Goal: Task Accomplishment & Management: Manage account settings

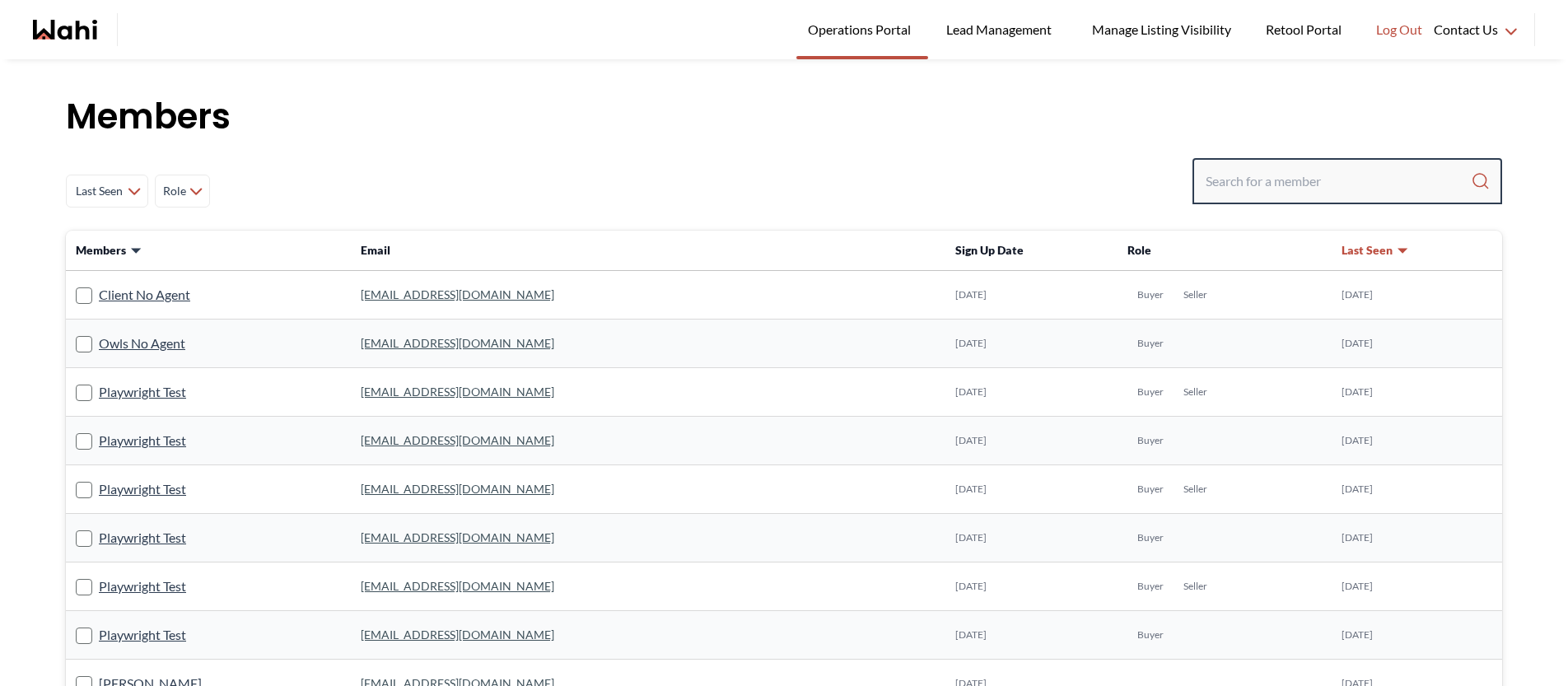
click at [1257, 187] on input "Search input" at bounding box center [1338, 181] width 265 height 30
paste input "sophemris@gmail.com"
type input "sophemris@gmail.com"
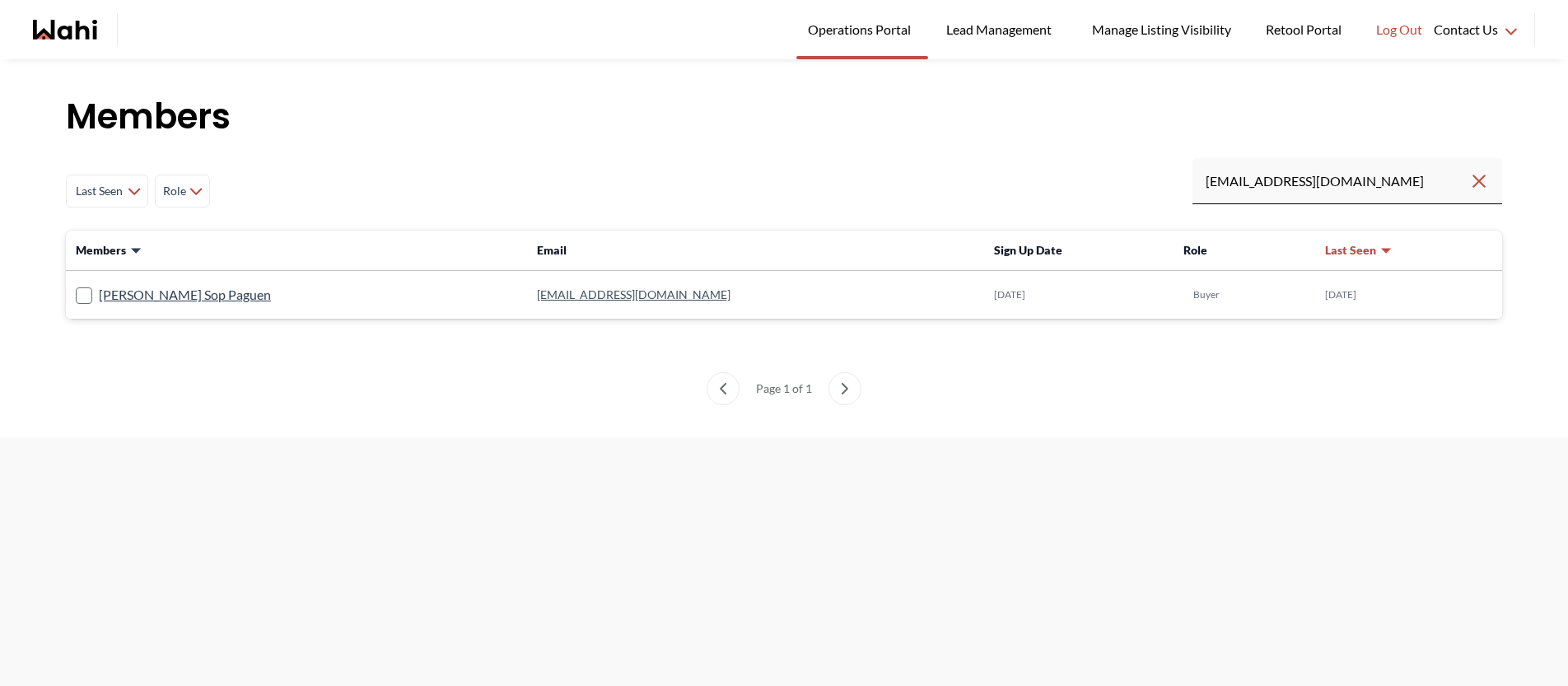
click at [622, 294] on link "sophemris@gmail.com" at bounding box center [634, 294] width 194 height 14
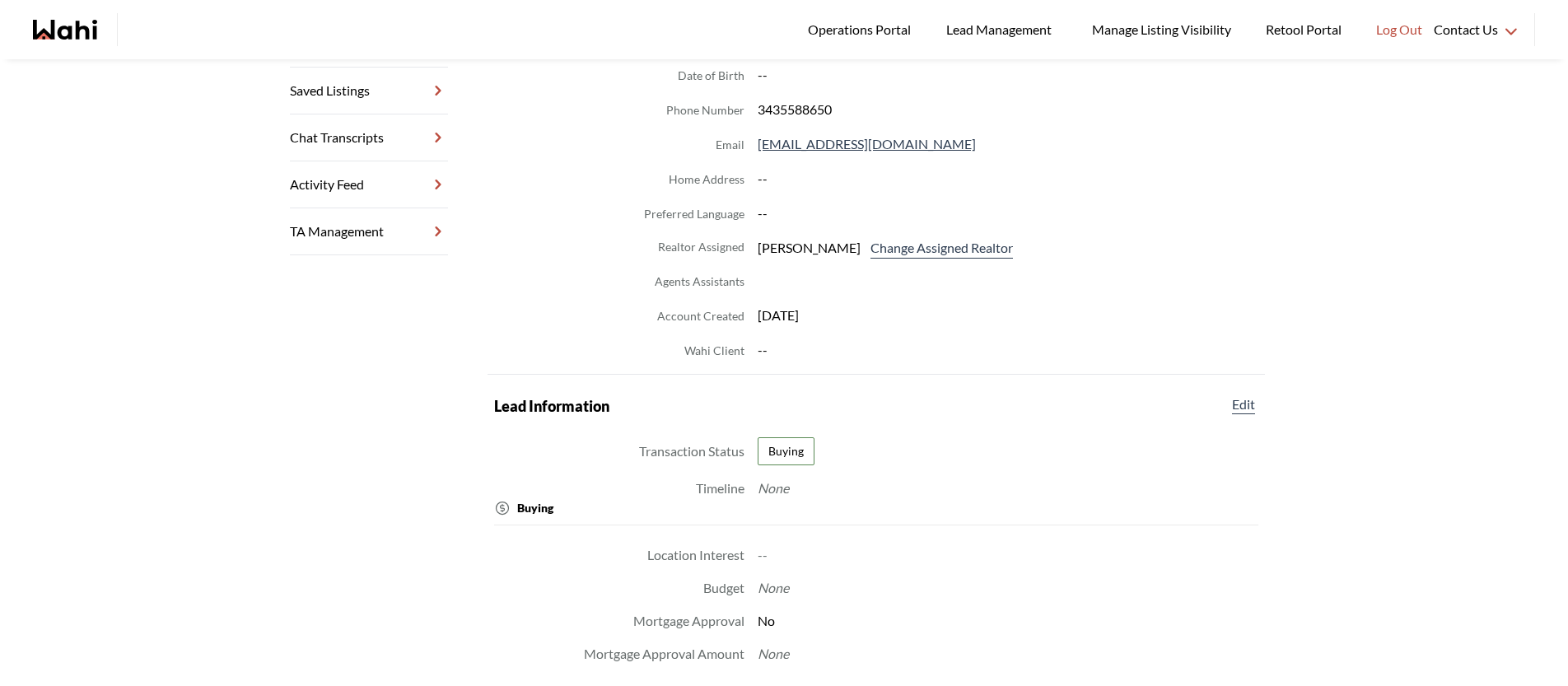
scroll to position [327, 0]
click at [872, 249] on button "Change Assigned Realtor" at bounding box center [942, 247] width 149 height 21
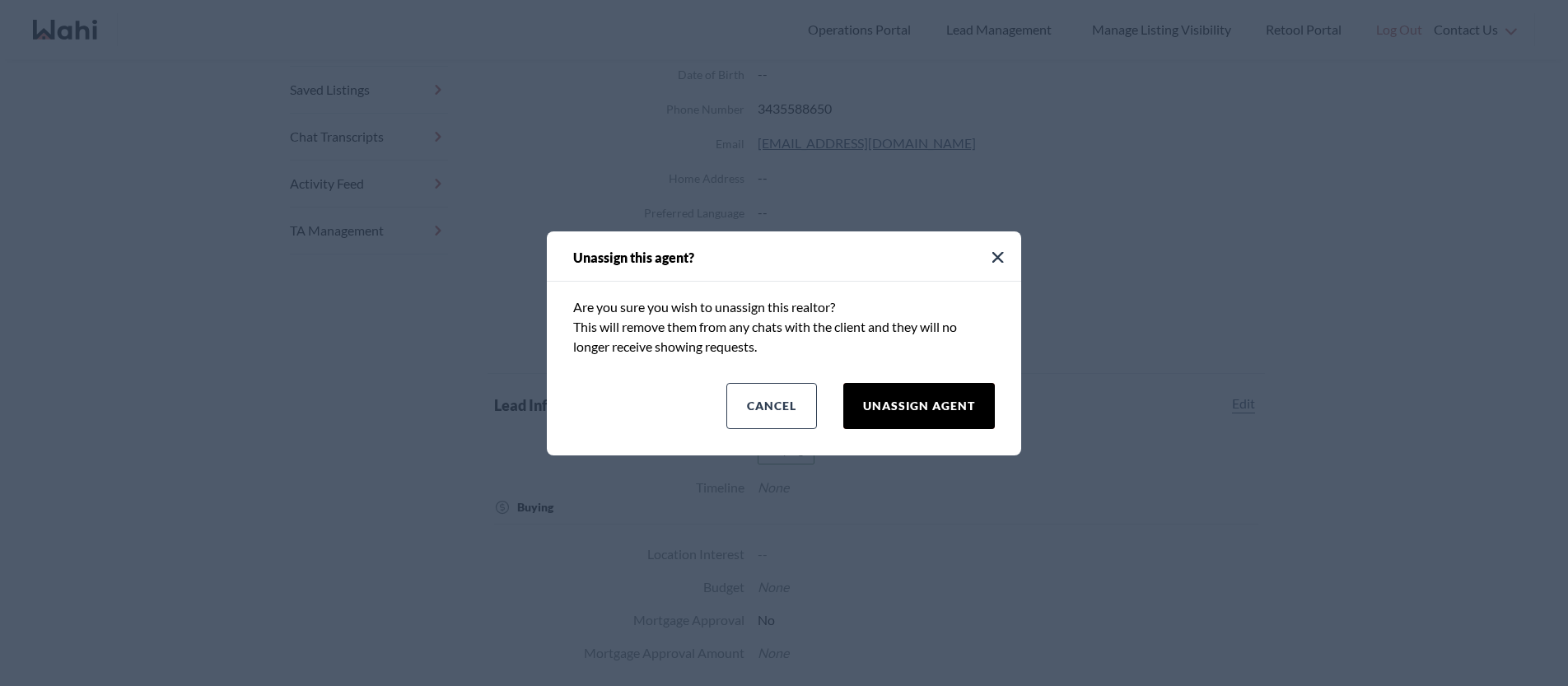
click at [867, 393] on button "Unassign Agent" at bounding box center [919, 406] width 152 height 46
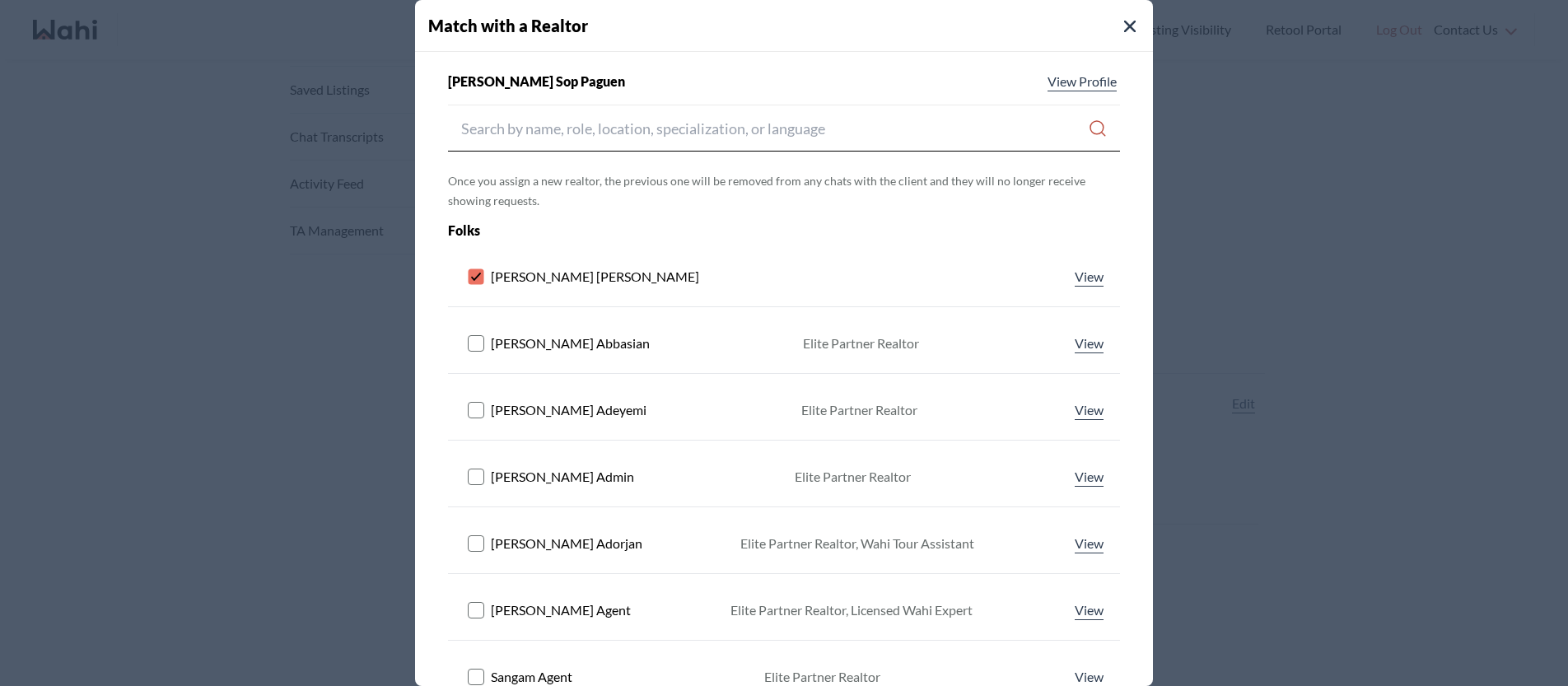
click at [473, 274] on rect at bounding box center [476, 277] width 15 height 15
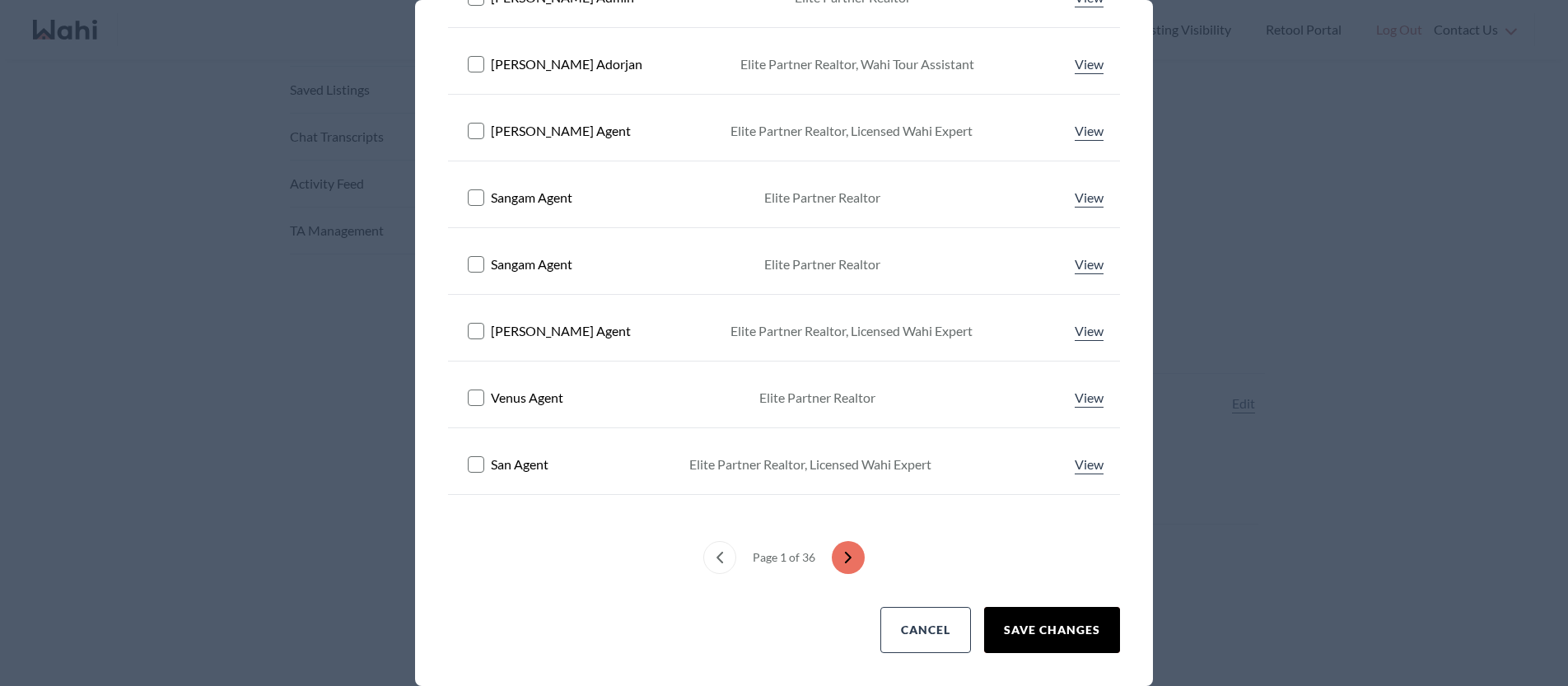
click at [1012, 613] on button "Save Changes" at bounding box center [1052, 629] width 136 height 46
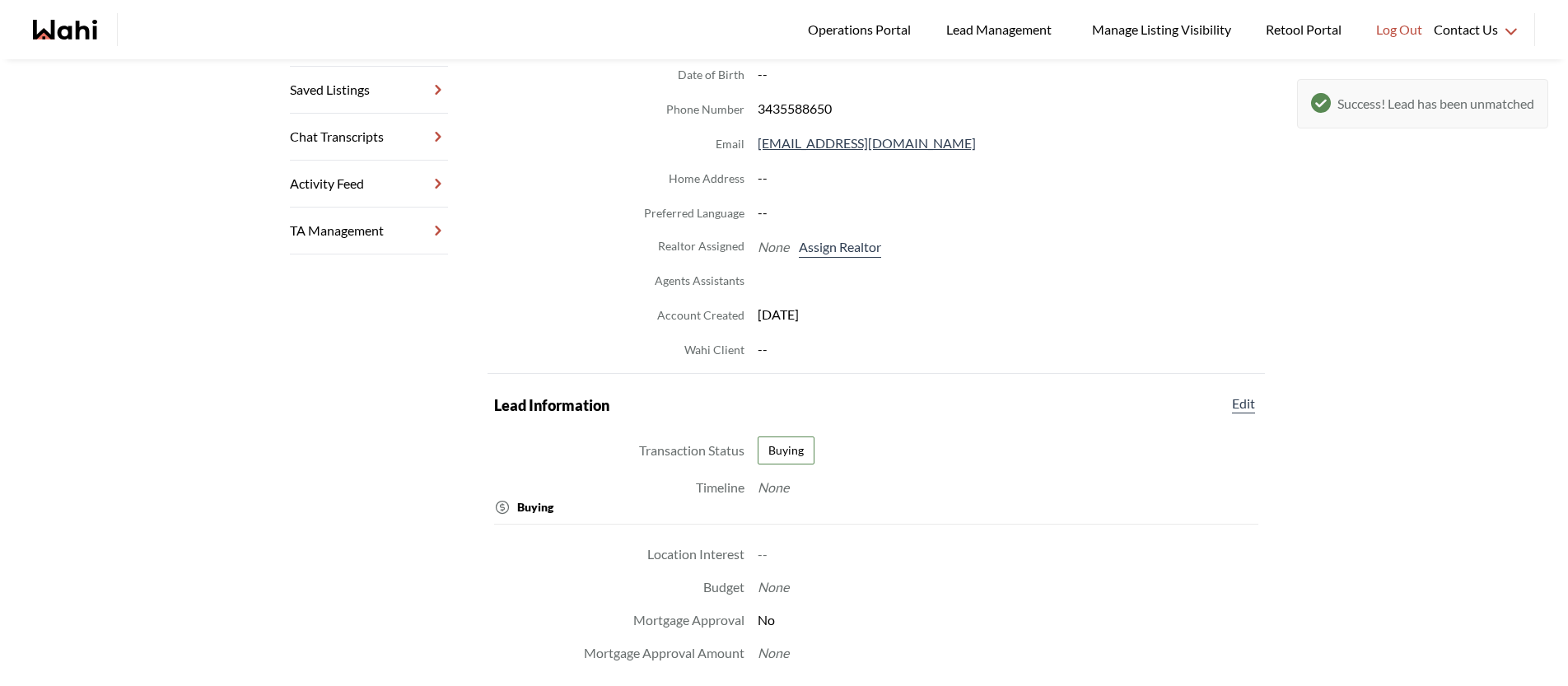
scroll to position [0, 0]
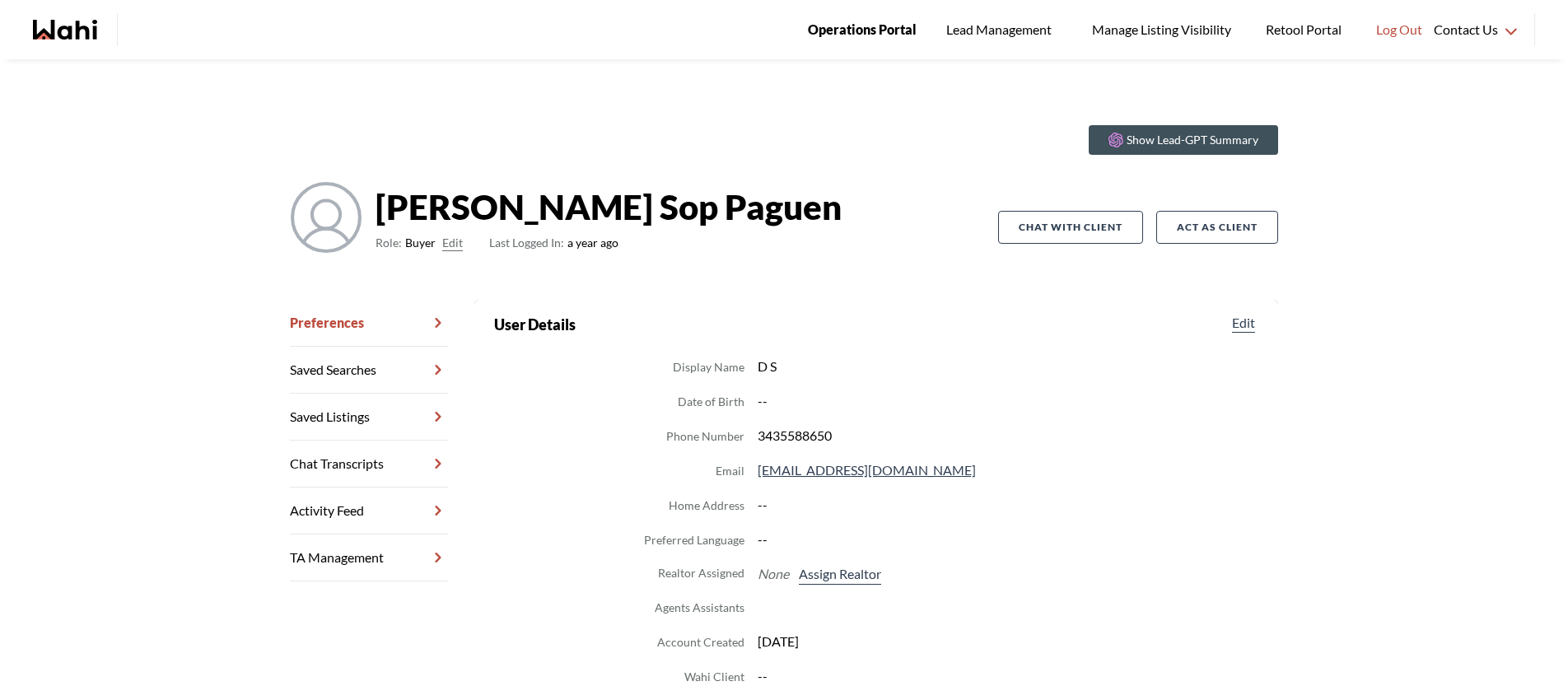
click at [885, 32] on span "Operations Portal" at bounding box center [862, 29] width 109 height 21
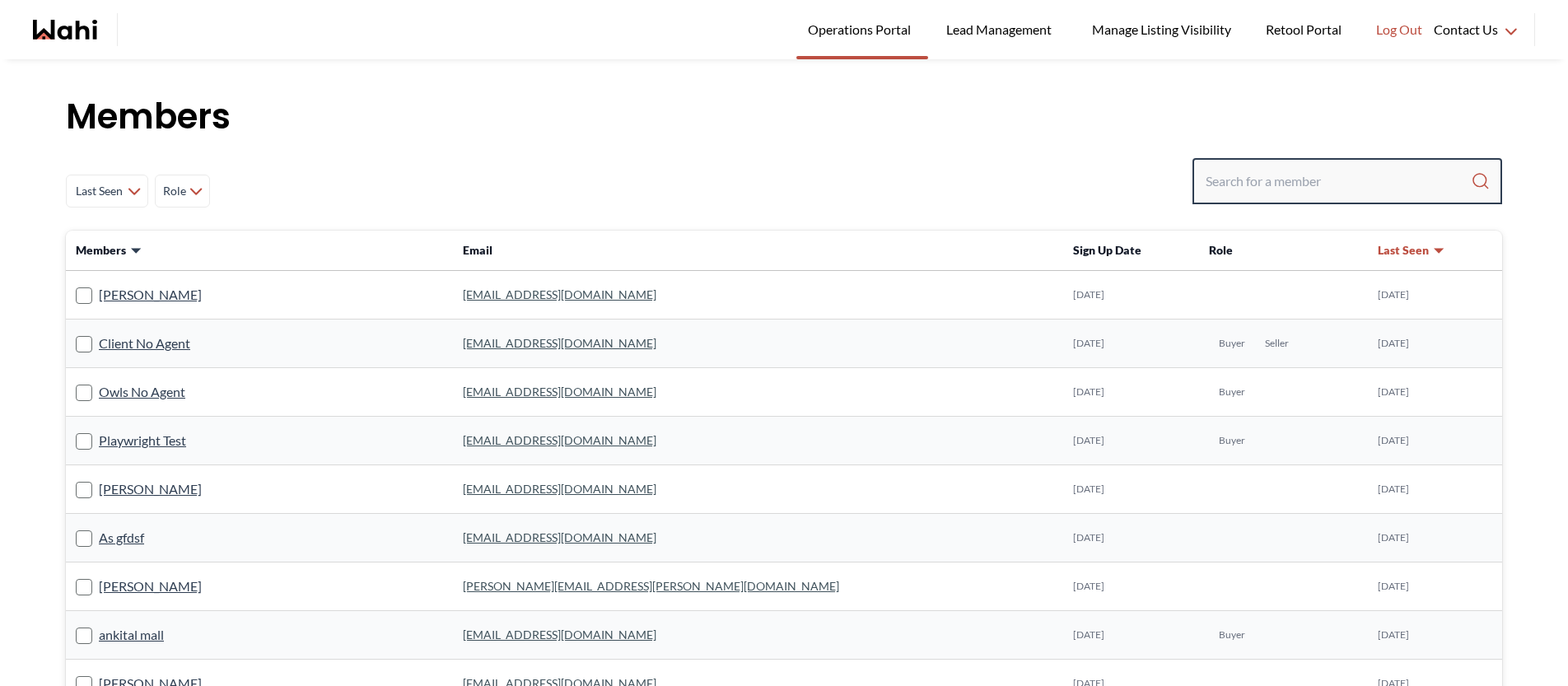
click at [1248, 182] on input "Search input" at bounding box center [1338, 181] width 265 height 30
type input "michael kingson"
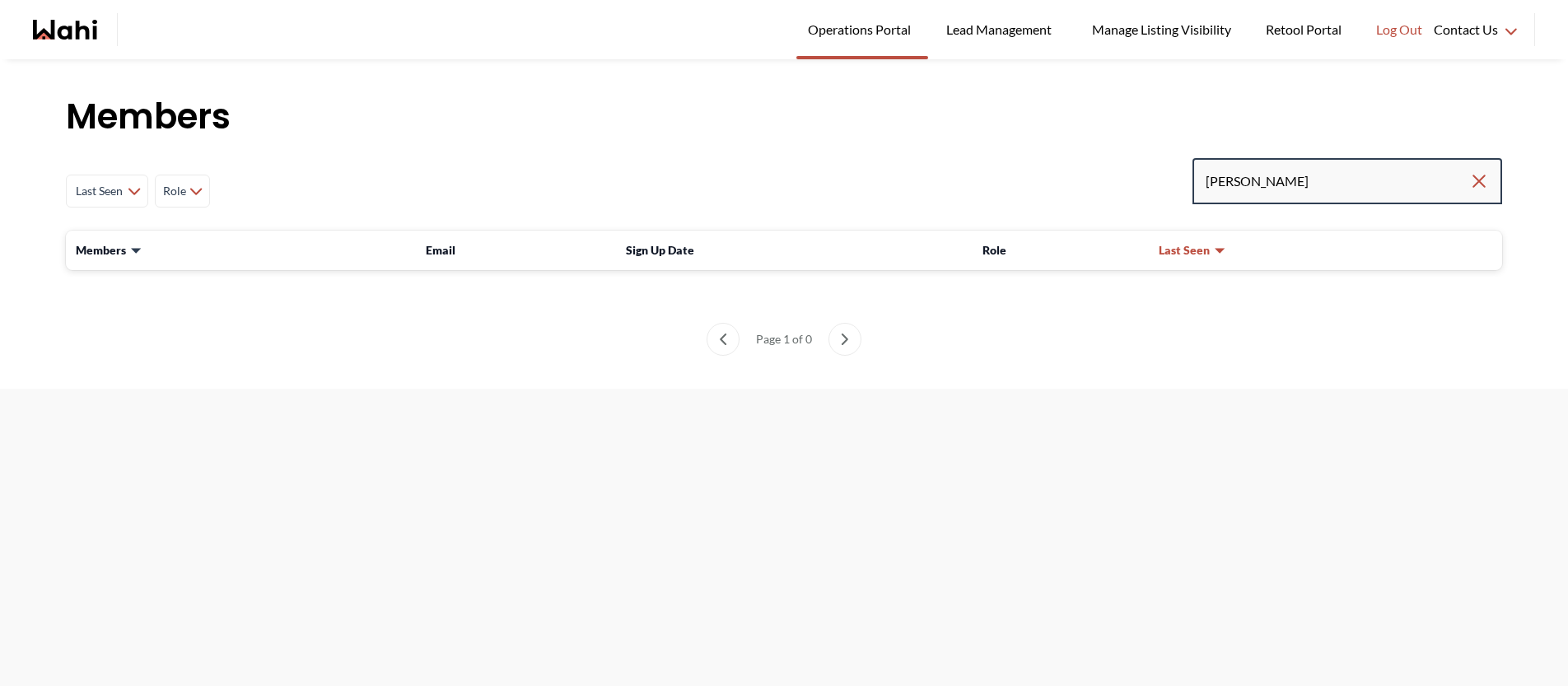
drag, startPoint x: 1256, startPoint y: 181, endPoint x: 1096, endPoint y: 190, distance: 160.3
click at [1116, 190] on div "Last Seen Less day than 1 day ago 1 day ago - 3 days ago 3 days ago - 1 week ag…" at bounding box center [784, 191] width 1436 height 66
type input "kingson"
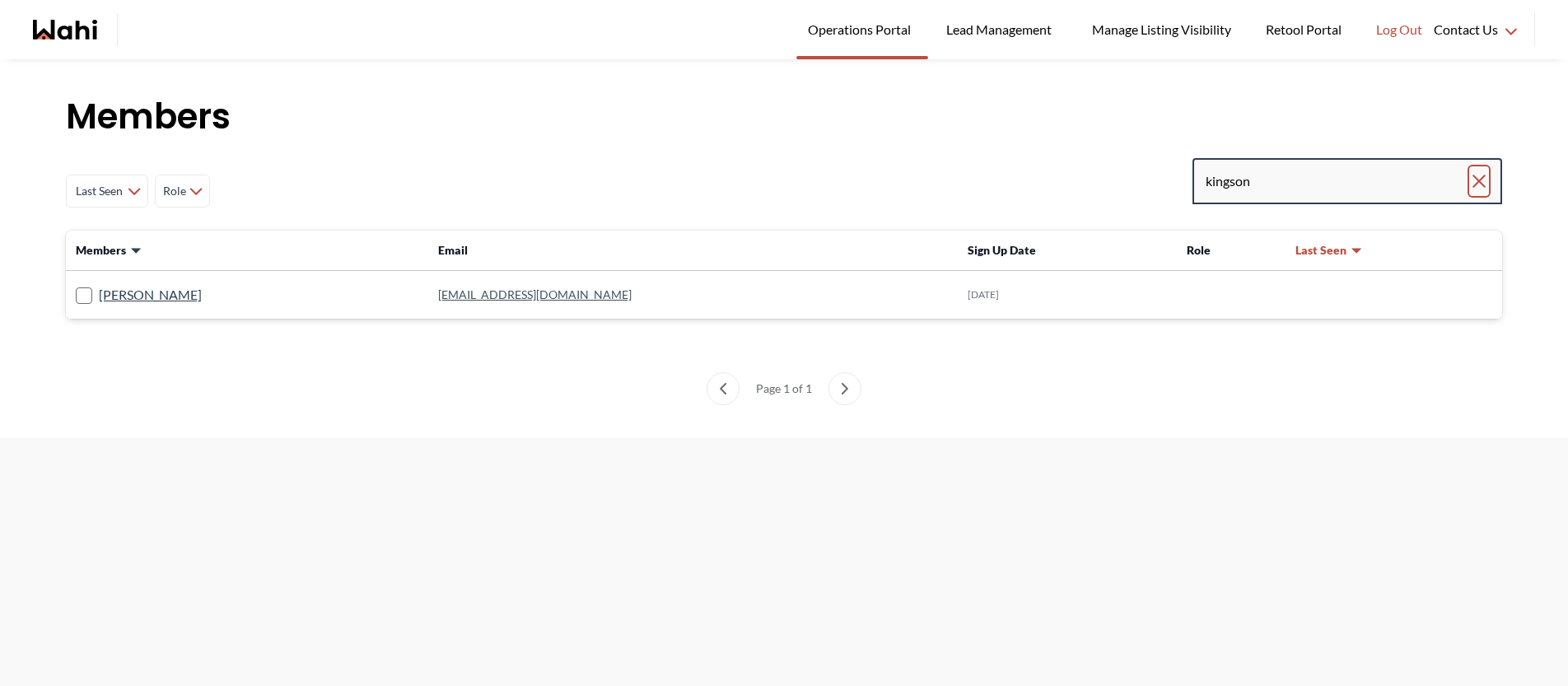
click at [1477, 182] on icon "Clear search" at bounding box center [1479, 181] width 11 height 11
click at [1245, 184] on input "Search input" at bounding box center [1338, 181] width 265 height 30
type input "allardyce"
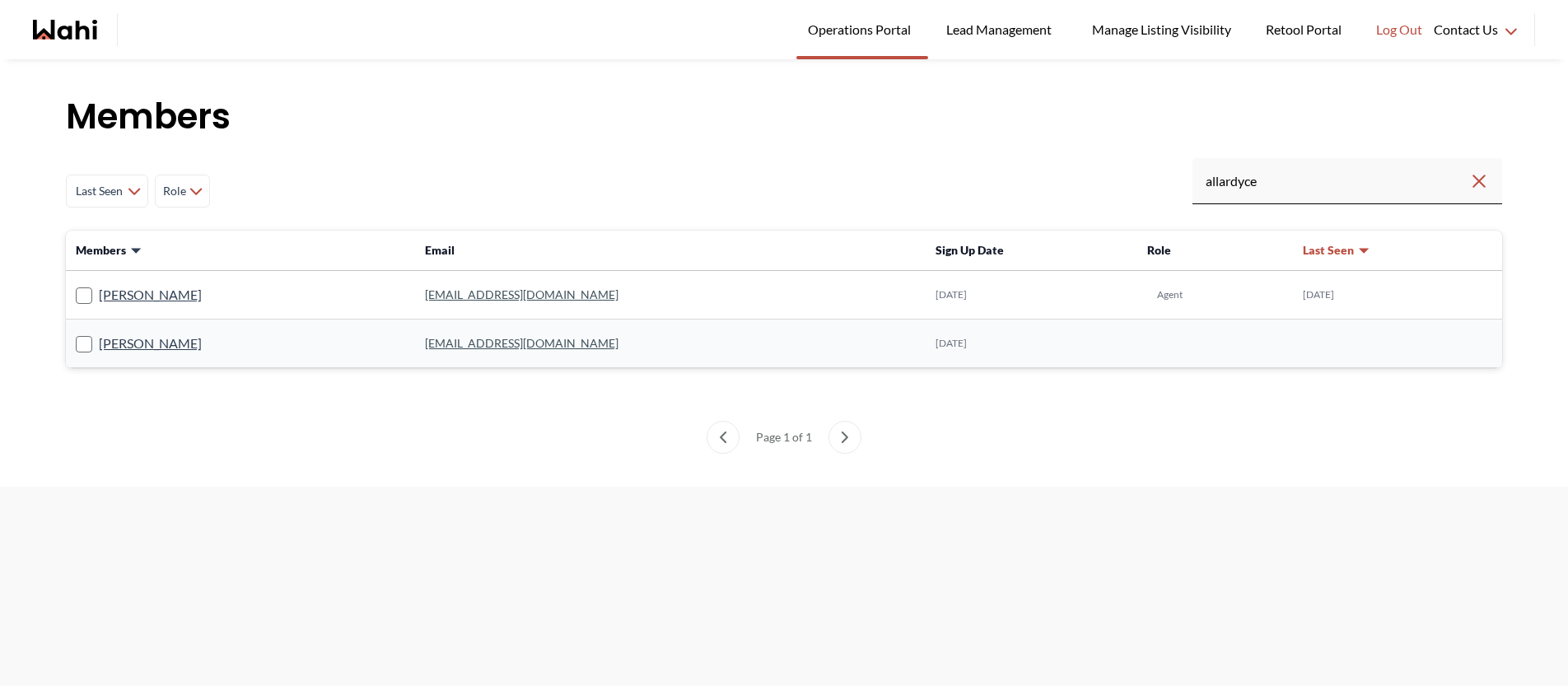
click at [518, 295] on link "allardycegrant@gmail.com" at bounding box center [522, 294] width 194 height 14
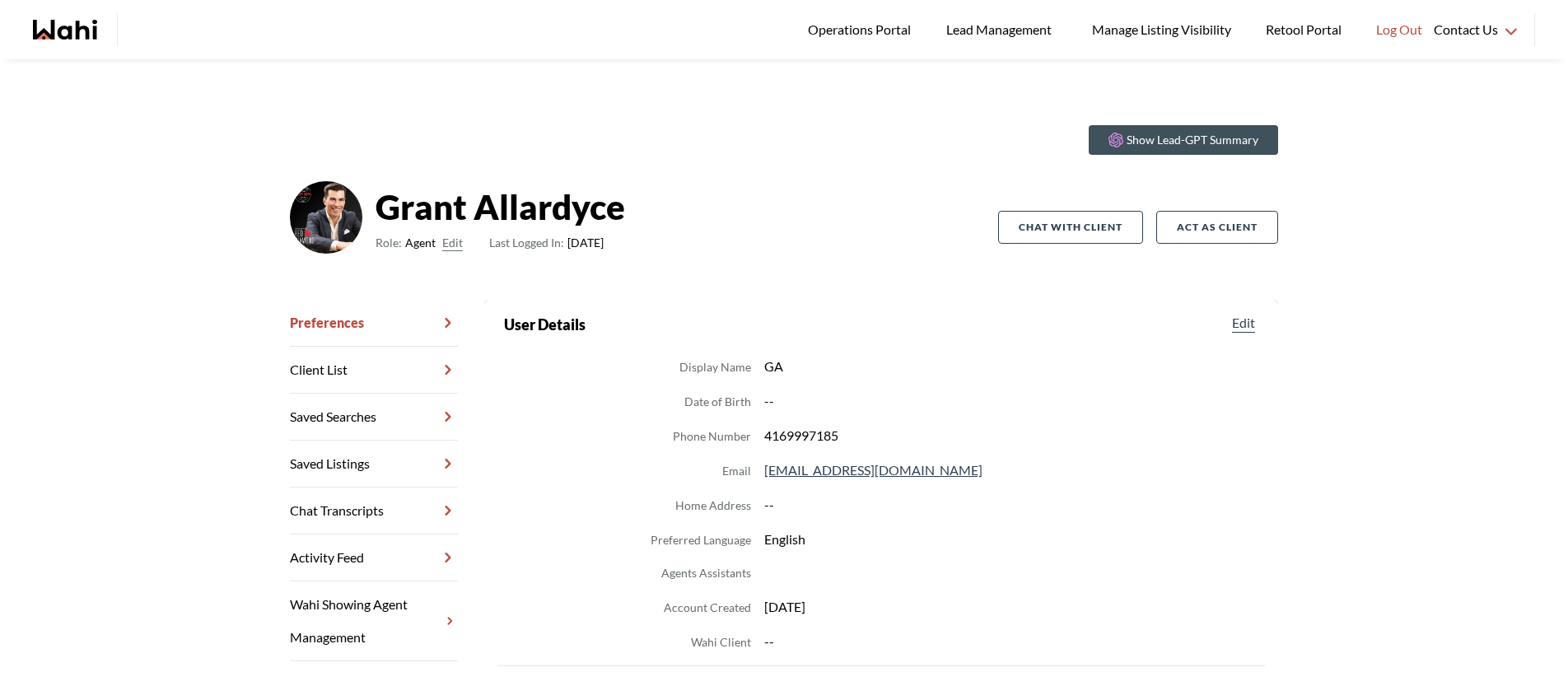
click at [361, 374] on link "Client List" at bounding box center [374, 370] width 168 height 47
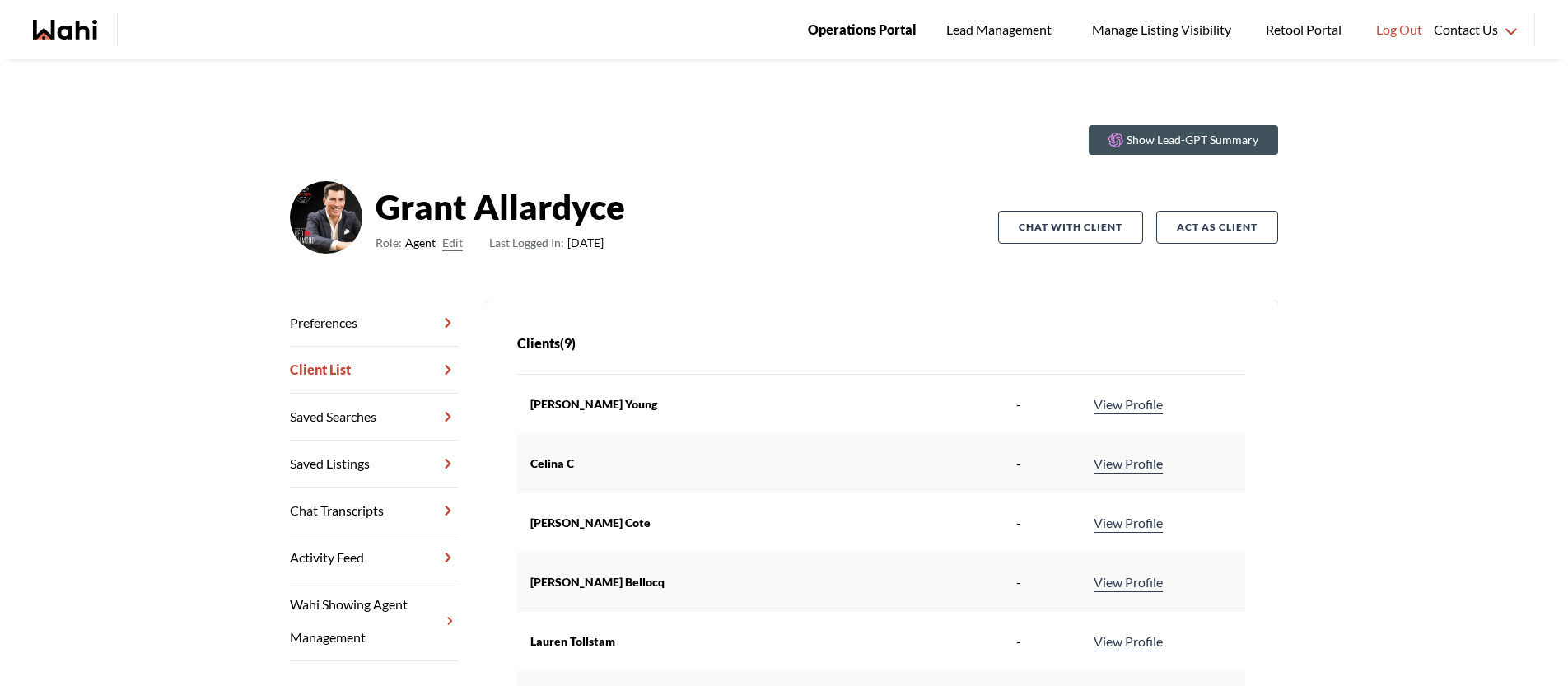
click at [843, 36] on span "Operations Portal" at bounding box center [862, 29] width 109 height 21
